Goal: Complete application form

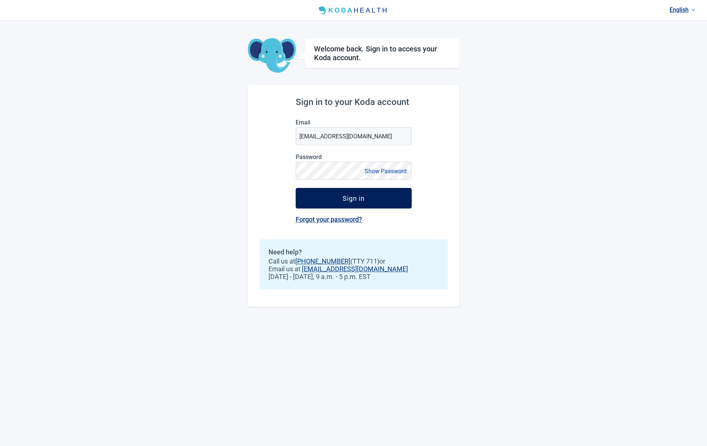
click at [356, 198] on div "Sign in" at bounding box center [354, 198] width 22 height 7
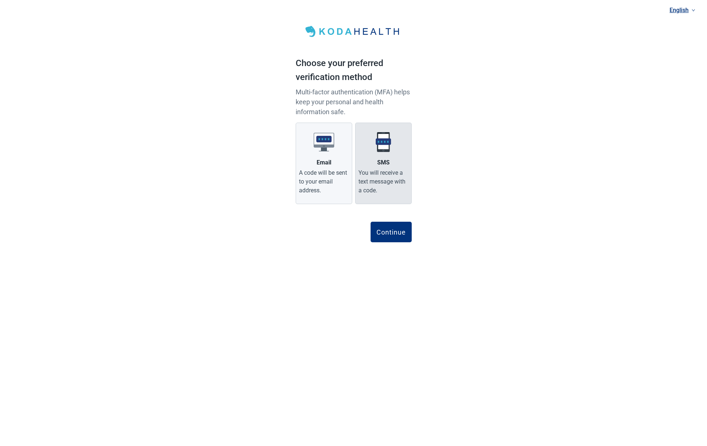
click at [385, 165] on div "SMS" at bounding box center [383, 162] width 12 height 9
click at [0, 0] on input "SMS You will receive a text message with a code." at bounding box center [0, 0] width 0 height 0
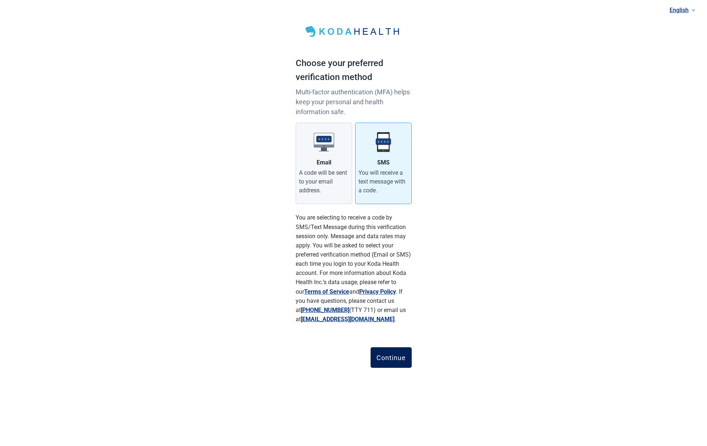
click at [386, 358] on div "Continue" at bounding box center [391, 357] width 29 height 7
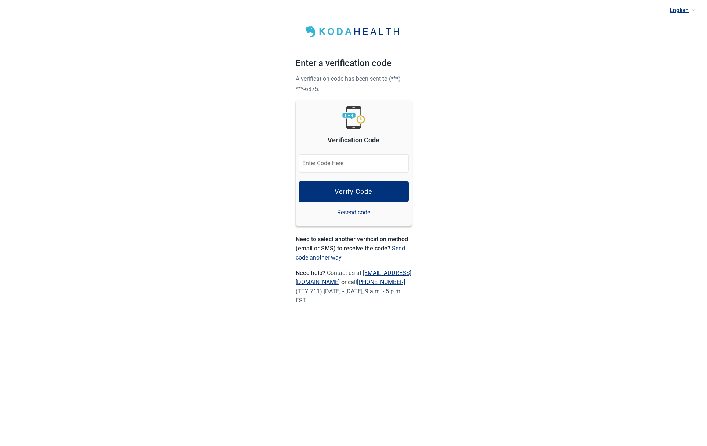
click at [312, 168] on input "Verification Code" at bounding box center [354, 163] width 110 height 18
click at [357, 193] on div "Verify Code" at bounding box center [354, 191] width 38 height 7
click at [355, 191] on div "Verify Code" at bounding box center [354, 191] width 38 height 7
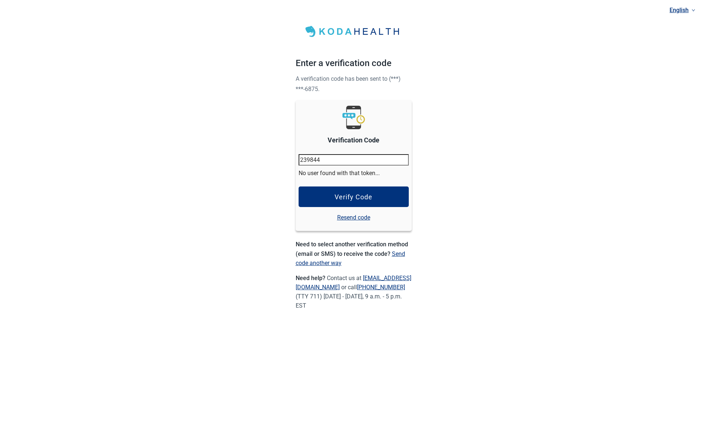
click at [348, 222] on link "Resend code" at bounding box center [353, 217] width 33 height 9
click at [350, 222] on link "Resend code" at bounding box center [353, 217] width 33 height 9
click at [335, 162] on input "239844" at bounding box center [354, 159] width 110 height 11
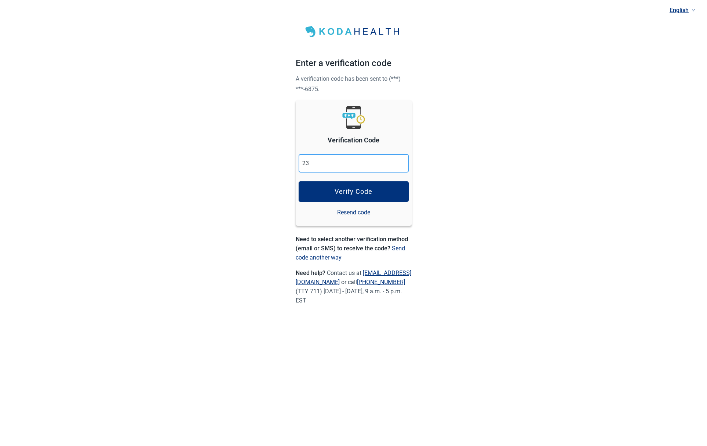
type input "2"
click at [355, 213] on link "Resend code" at bounding box center [353, 212] width 33 height 9
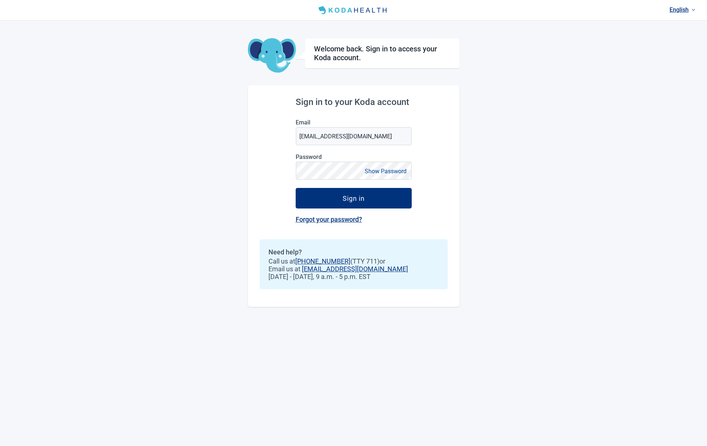
click at [381, 173] on button "Show Password" at bounding box center [386, 171] width 46 height 10
click at [354, 198] on div "Sign in" at bounding box center [354, 198] width 22 height 7
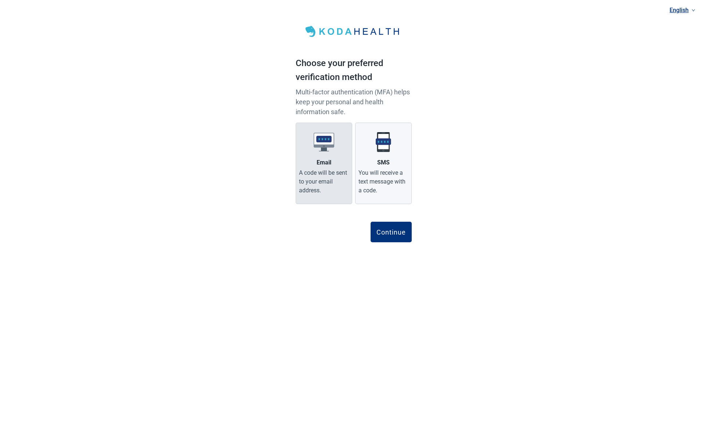
click at [321, 155] on label "Email A code will be sent to your email address." at bounding box center [324, 164] width 57 height 82
click at [0, 0] on input "Email A code will be sent to your email address." at bounding box center [0, 0] width 0 height 0
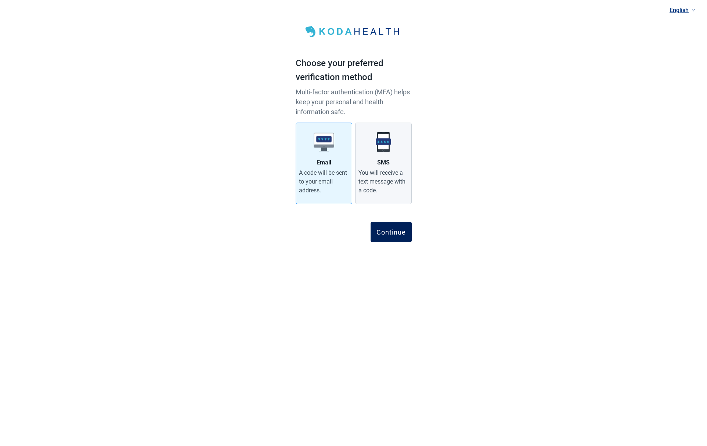
click at [391, 234] on div "Continue" at bounding box center [391, 232] width 29 height 7
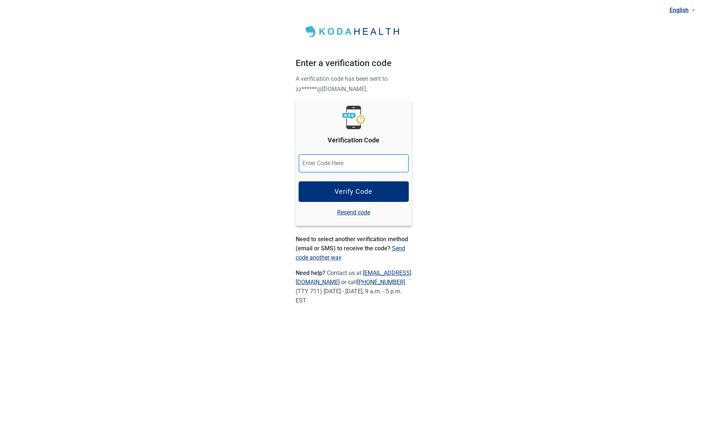
click at [317, 161] on input "Verification Code" at bounding box center [354, 163] width 110 height 18
paste input "278635"
type input "278635"
click at [354, 194] on div "Verify Code" at bounding box center [354, 191] width 38 height 7
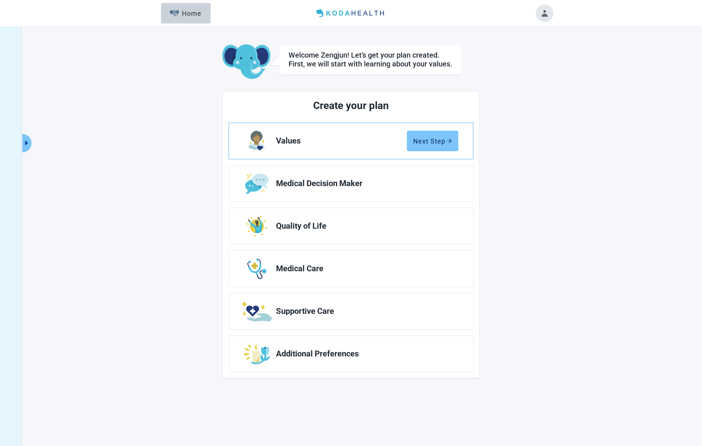
click at [444, 144] on div "Next Step" at bounding box center [432, 140] width 39 height 7
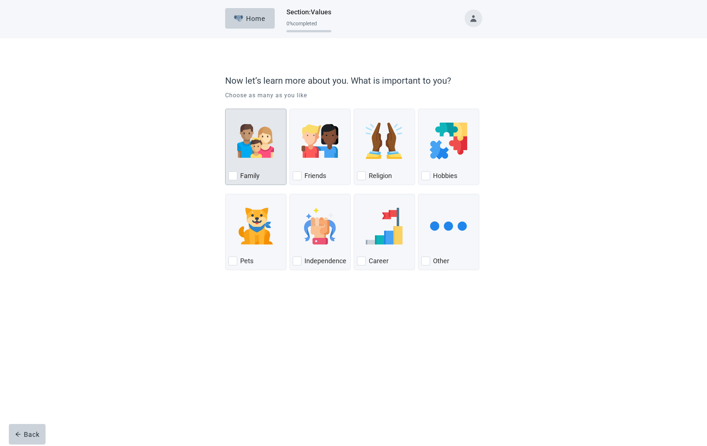
click at [233, 176] on div "Family, checkbox, not checked" at bounding box center [233, 176] width 9 height 9
click at [226, 109] on input "Family" at bounding box center [225, 109] width 0 height 0
checkbox input "true"
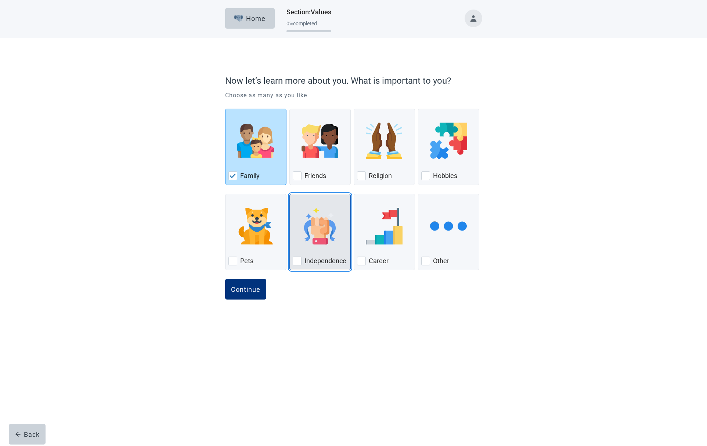
click at [298, 262] on div "Independence, checkbox, not checked" at bounding box center [297, 261] width 9 height 9
click at [290, 194] on input "Independence" at bounding box center [290, 194] width 0 height 0
checkbox input "true"
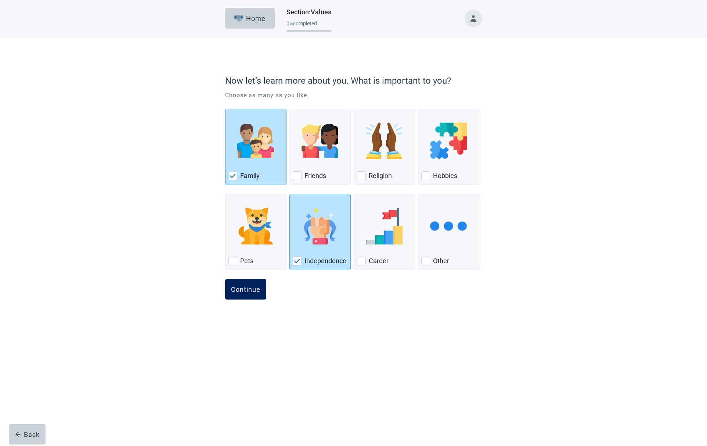
click at [250, 294] on button "Continue" at bounding box center [245, 289] width 41 height 21
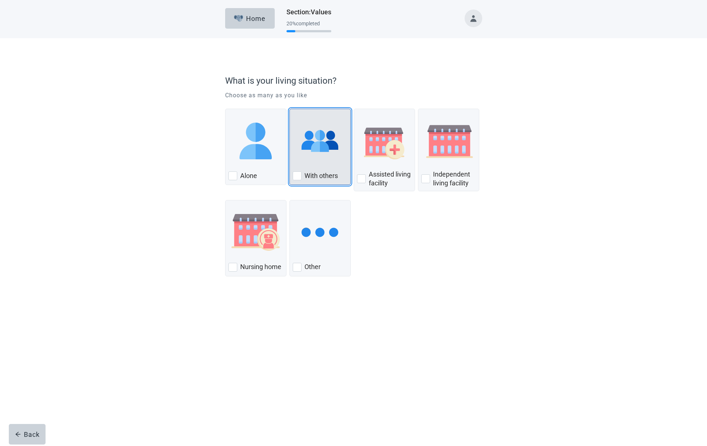
click at [299, 177] on div "With Others, checkbox, not checked" at bounding box center [297, 176] width 9 height 9
click at [290, 109] on input "With others" at bounding box center [290, 109] width 0 height 0
checkbox input "true"
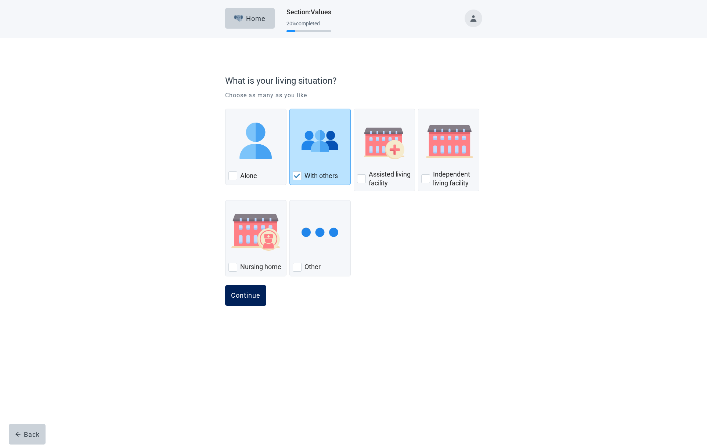
drag, startPoint x: 247, startPoint y: 295, endPoint x: 251, endPoint y: 295, distance: 4.4
click at [247, 295] on div "Continue" at bounding box center [245, 295] width 29 height 7
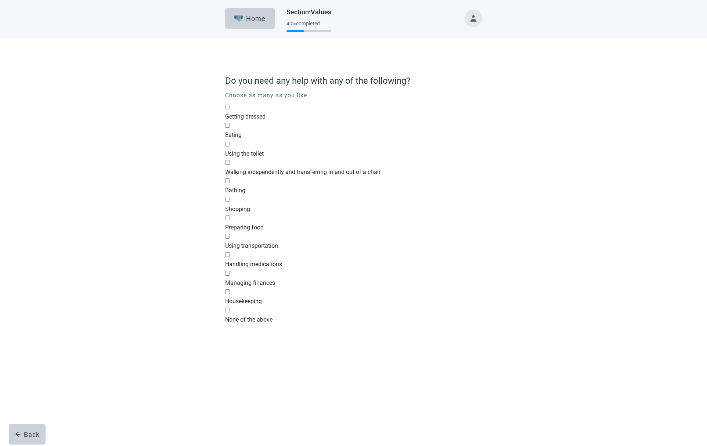
click at [235, 315] on div "None of the above, checkbox, not selected" at bounding box center [353, 315] width 257 height 0
click at [230, 313] on input "None of the above" at bounding box center [227, 310] width 5 height 5
checkbox input "true"
click at [248, 357] on div "Continue" at bounding box center [245, 352] width 29 height 7
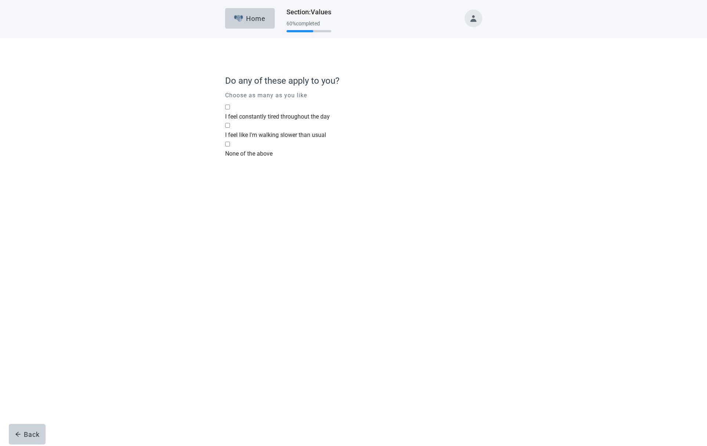
click at [235, 149] on div "None of the above, checkbox, not selected" at bounding box center [353, 149] width 257 height 0
click at [230, 147] on input "None of the above" at bounding box center [227, 144] width 5 height 5
checkbox input "true"
click at [244, 190] on div "Continue" at bounding box center [245, 186] width 29 height 7
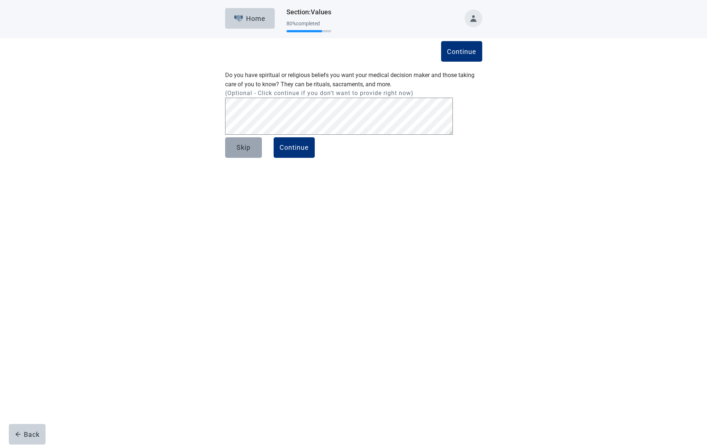
click at [241, 151] on div "Skip" at bounding box center [244, 147] width 14 height 7
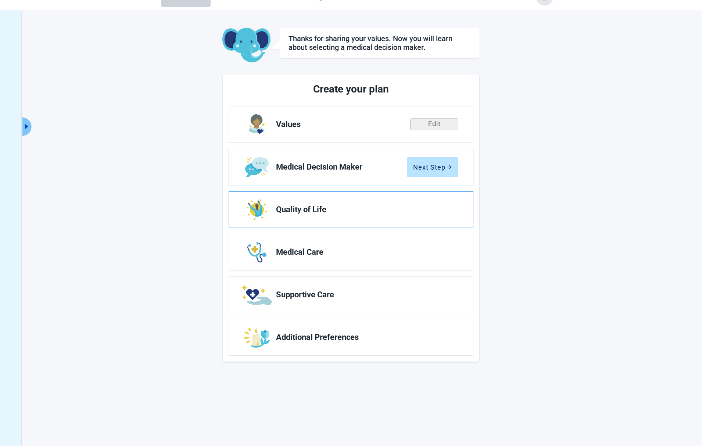
scroll to position [18, 0]
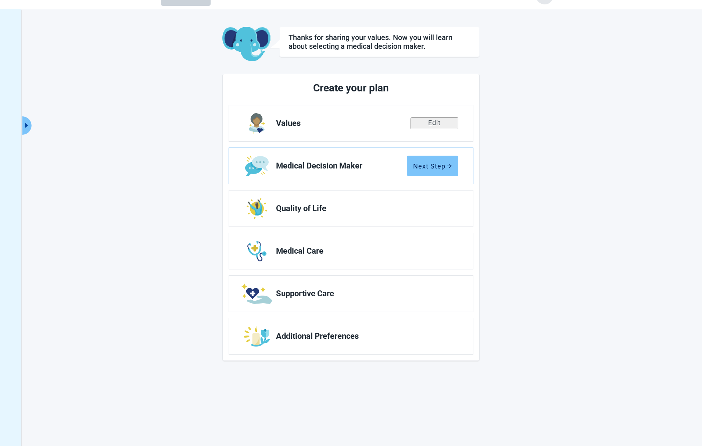
click at [441, 165] on div "Next Step" at bounding box center [432, 165] width 39 height 7
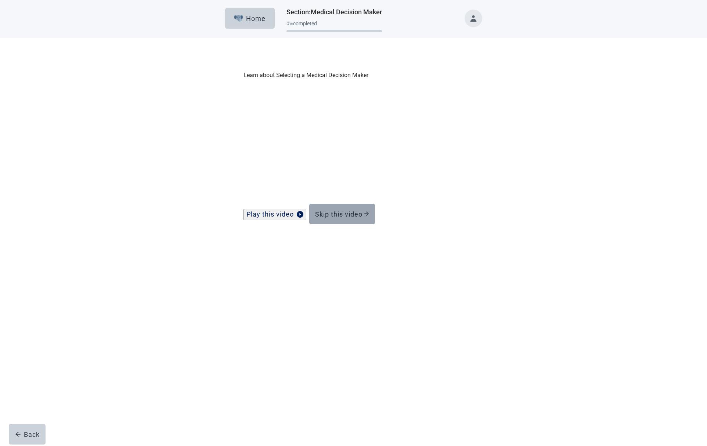
click at [348, 218] on div "Skip this video" at bounding box center [342, 214] width 54 height 7
click at [231, 164] on div "Yes, checkbox, not checked" at bounding box center [233, 164] width 9 height 9
click at [226, 97] on input "Yes" at bounding box center [225, 97] width 0 height 0
checkbox input "true"
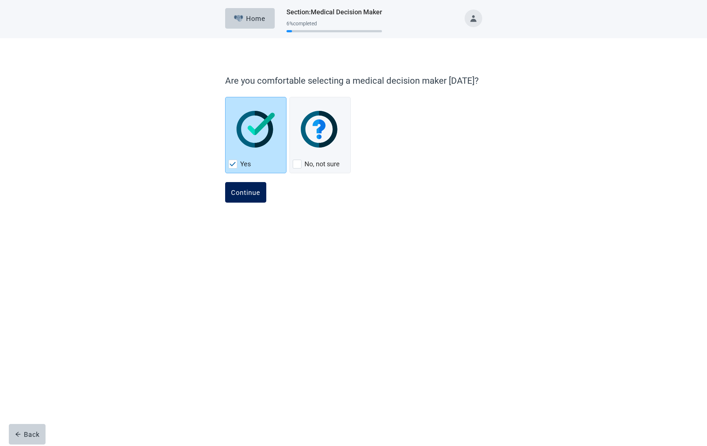
click at [249, 193] on div "Continue" at bounding box center [245, 192] width 29 height 7
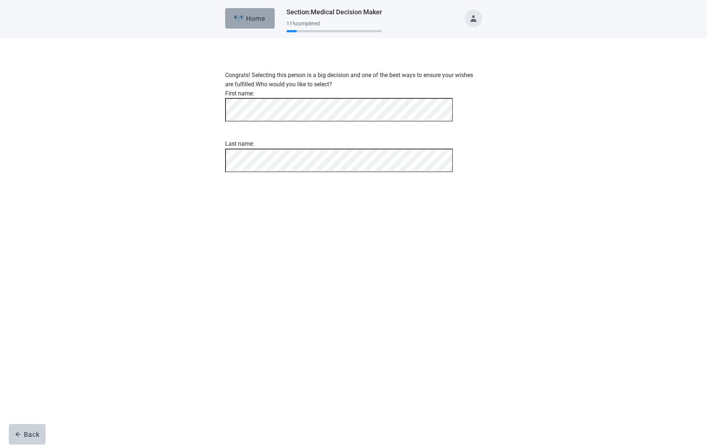
click at [247, 19] on div "Home" at bounding box center [250, 18] width 32 height 7
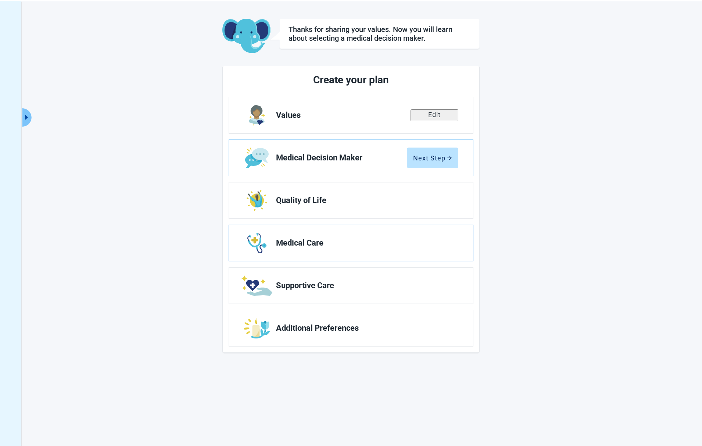
scroll to position [27, 0]
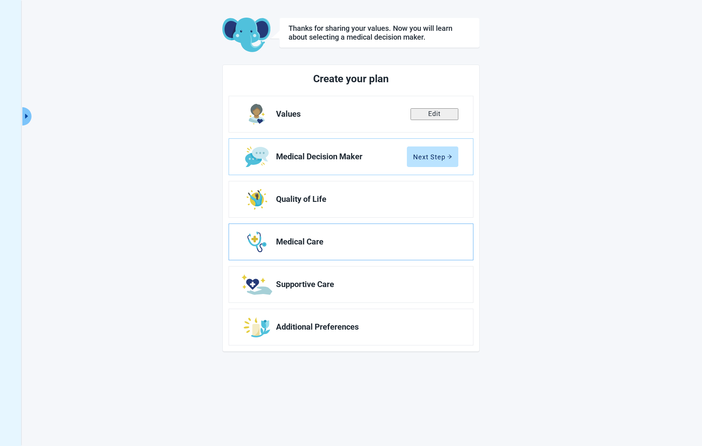
click at [326, 244] on span "Medical Care" at bounding box center [364, 242] width 176 height 9
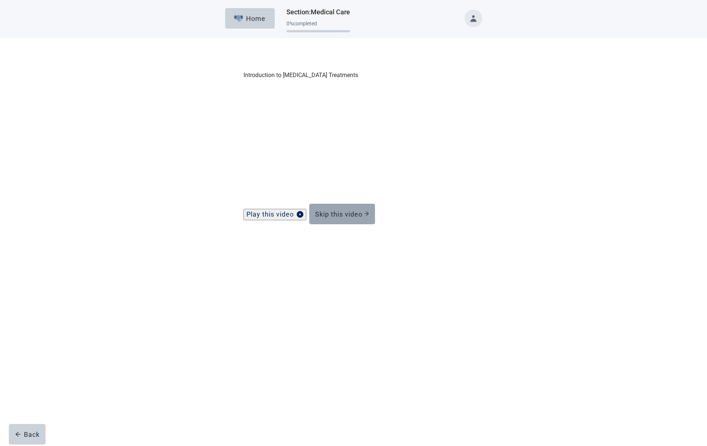
click at [346, 218] on div "Skip this video" at bounding box center [342, 214] width 54 height 7
click at [351, 218] on div "Skip this video" at bounding box center [342, 214] width 54 height 7
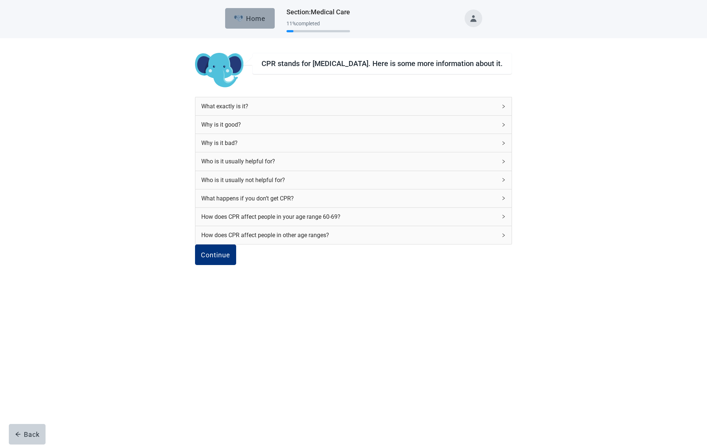
click at [251, 14] on button "Home" at bounding box center [250, 18] width 50 height 21
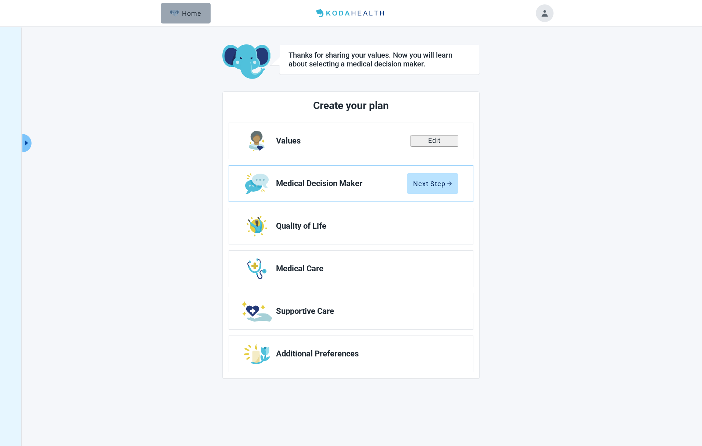
click at [188, 13] on div "Home" at bounding box center [186, 13] width 32 height 7
